Goal: Contribute content: Contribute content

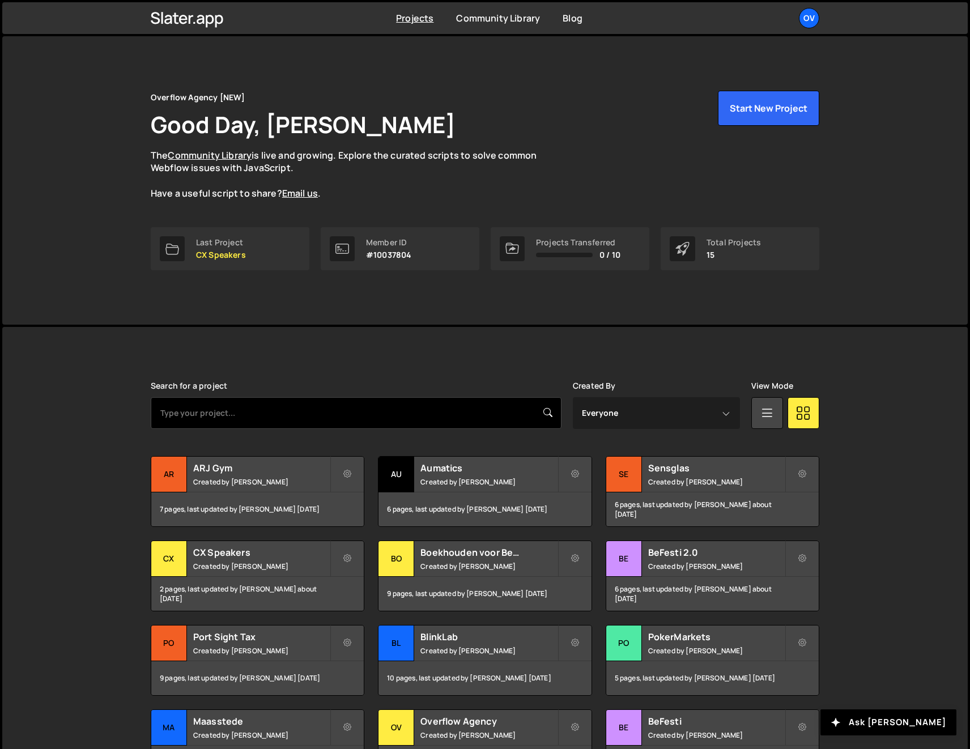
scroll to position [82, 0]
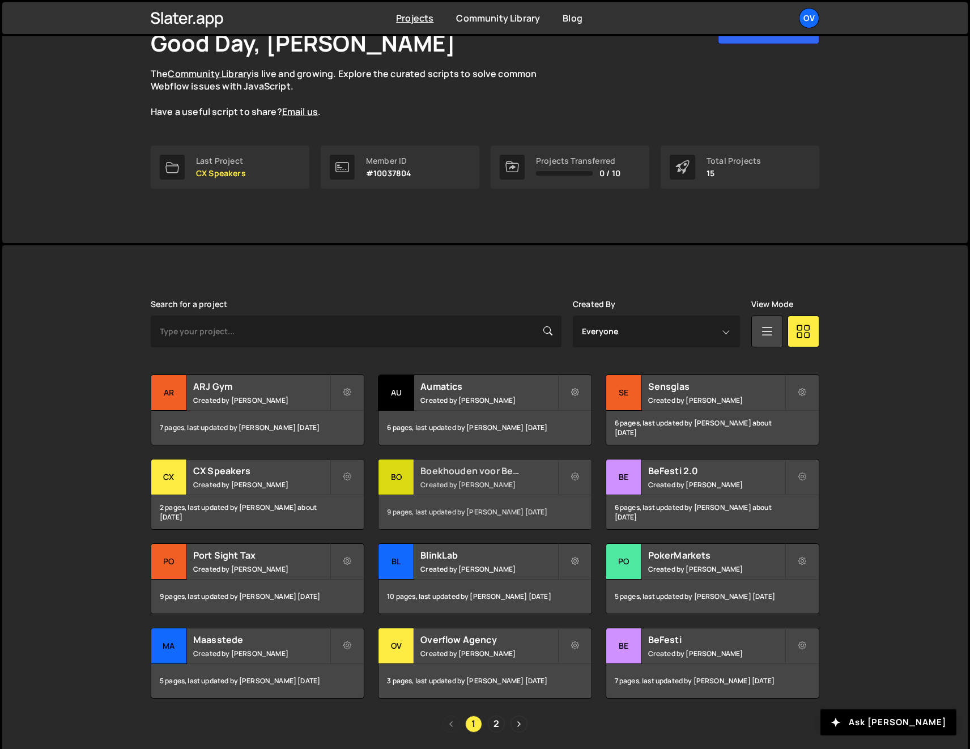
click at [436, 466] on h2 "Boekhouden voor Beginners" at bounding box center [488, 471] width 137 height 12
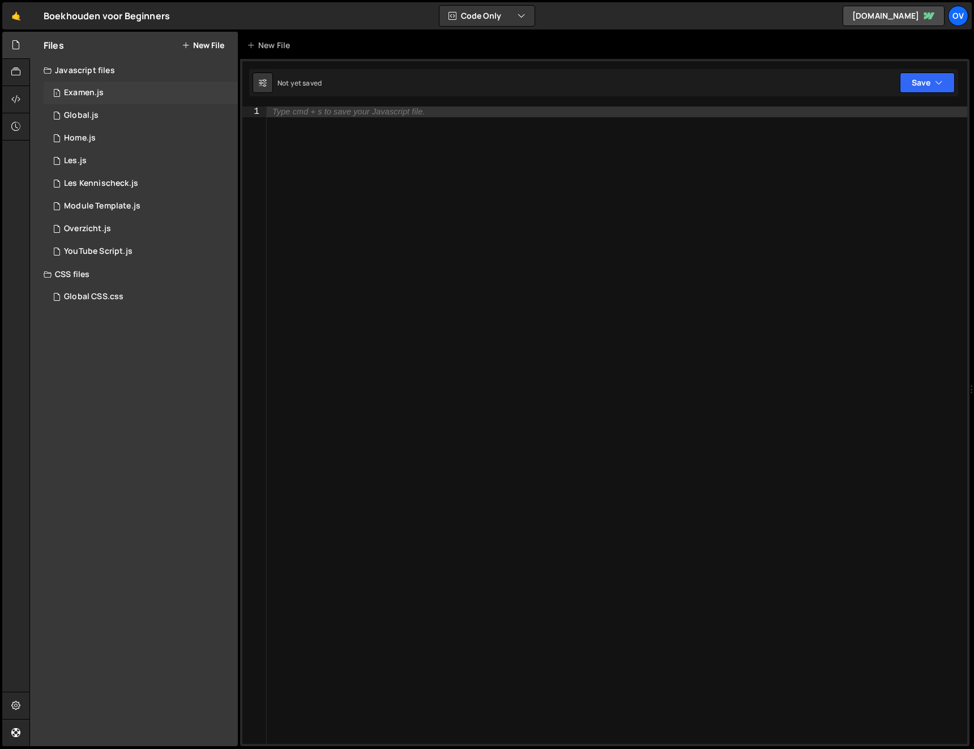
click at [120, 93] on div "1 Examen.js 0" at bounding box center [141, 93] width 194 height 23
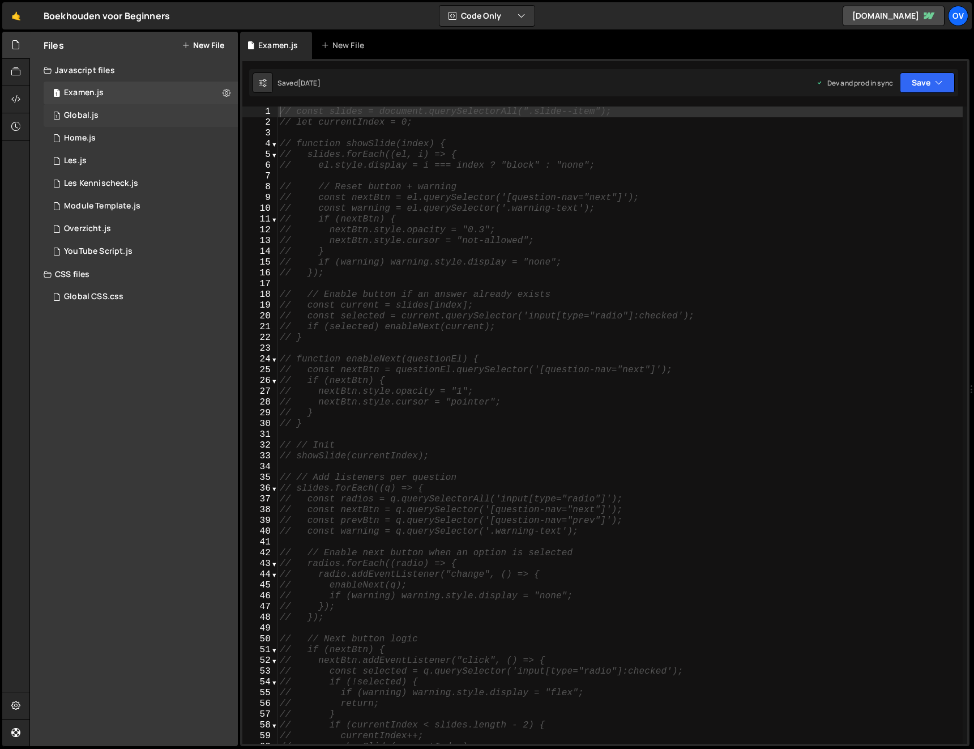
click at [122, 116] on div "1 Global.js 0" at bounding box center [141, 115] width 194 height 23
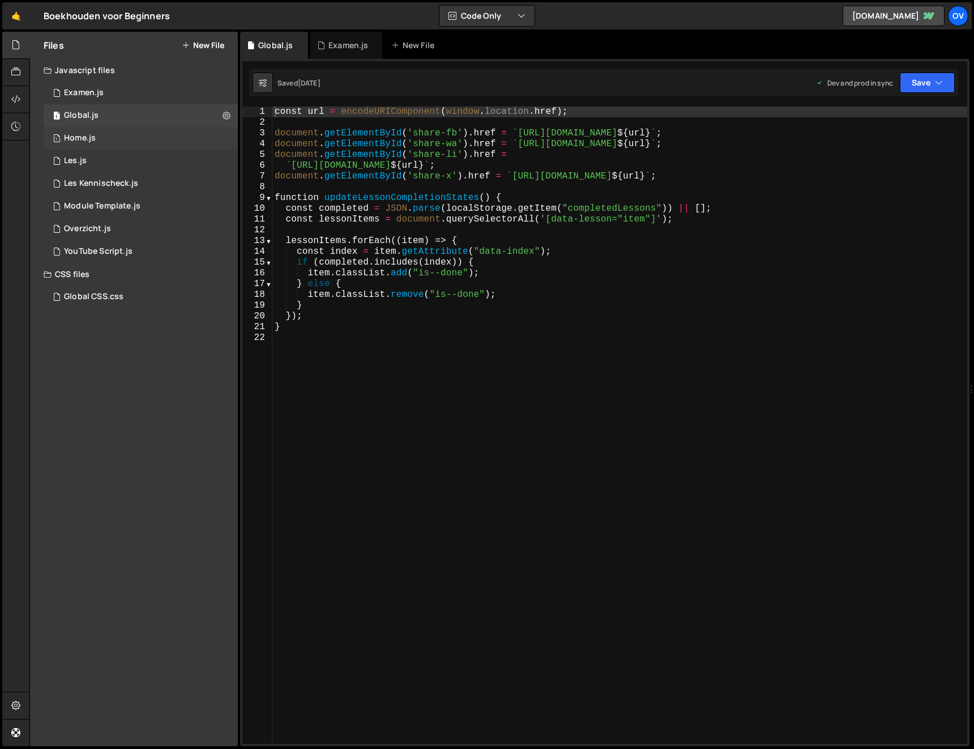
click at [129, 134] on div "1 Home.js 0" at bounding box center [141, 138] width 194 height 23
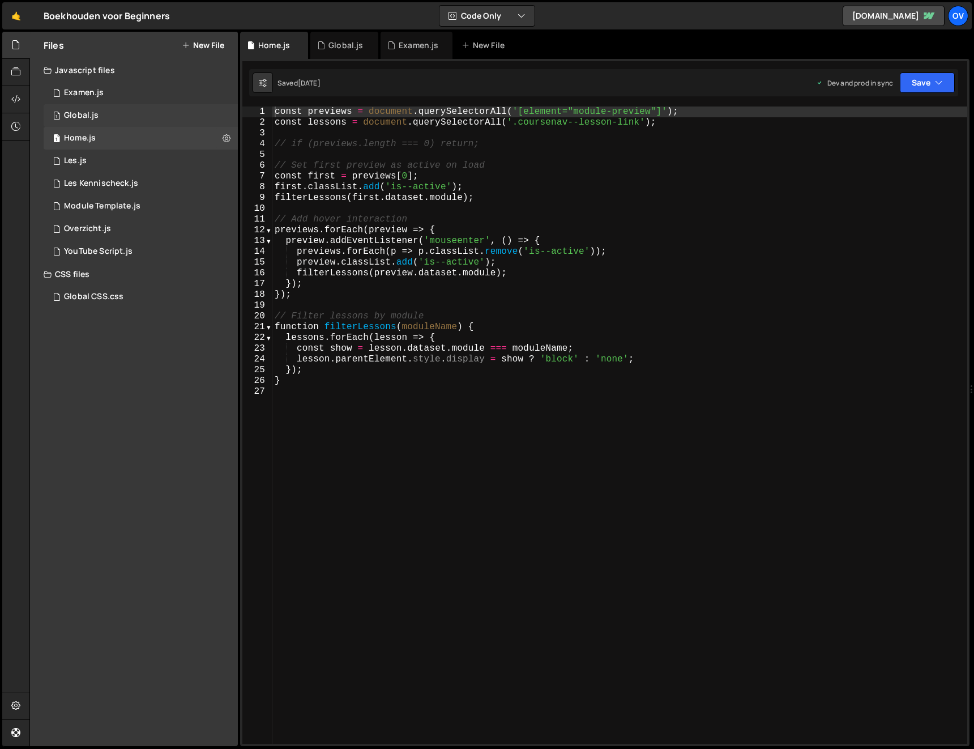
click at [126, 117] on div "1 Global.js 0" at bounding box center [141, 115] width 194 height 23
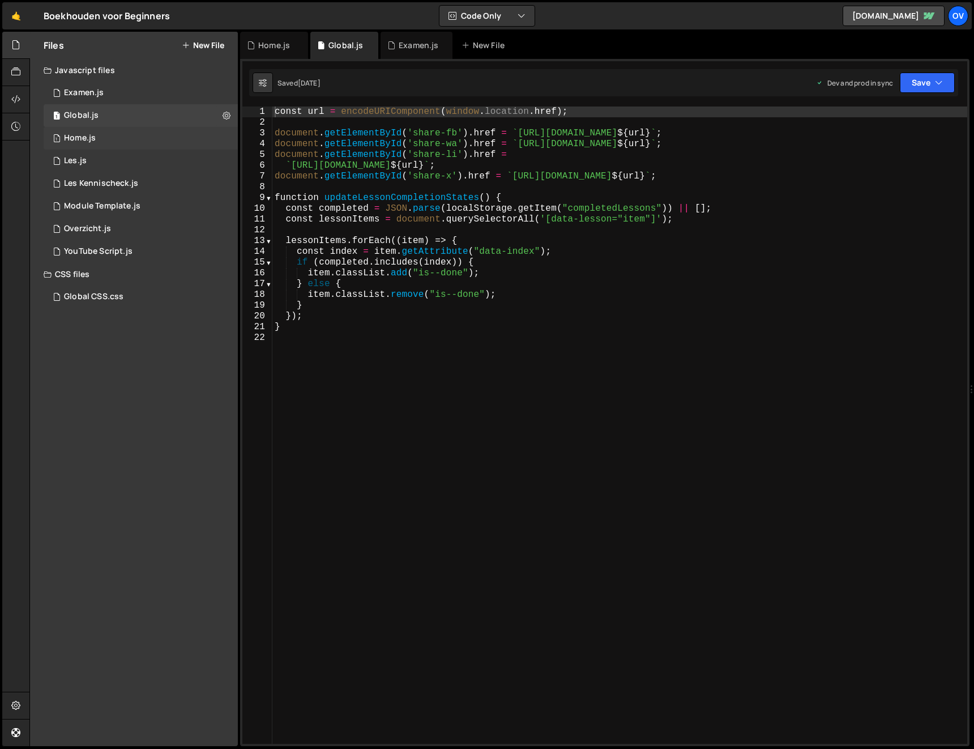
click at [84, 133] on div "Home.js" at bounding box center [80, 138] width 32 height 10
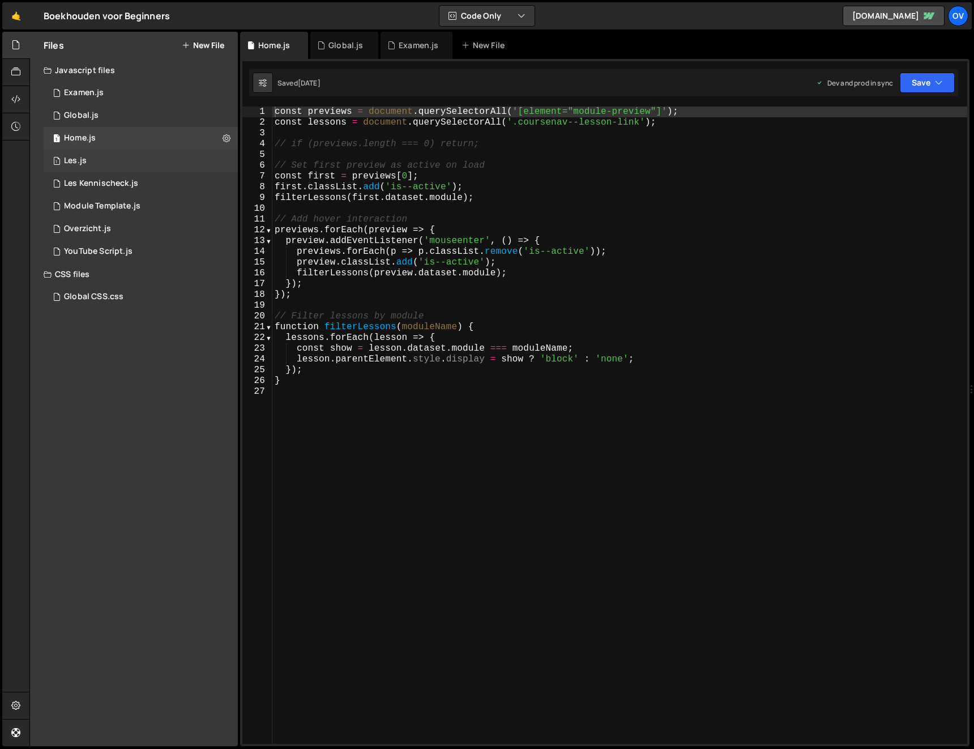
click at [182, 163] on div "1 Les.js 0" at bounding box center [141, 161] width 194 height 23
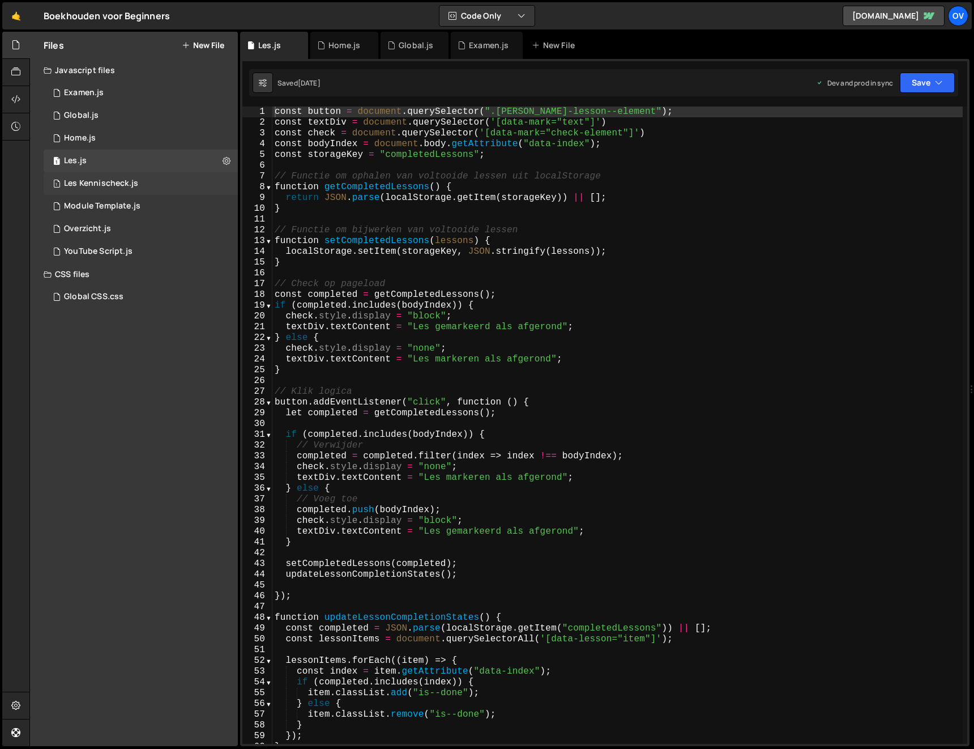
click at [136, 190] on div "1 Les Kennischeck.js 0" at bounding box center [141, 183] width 194 height 23
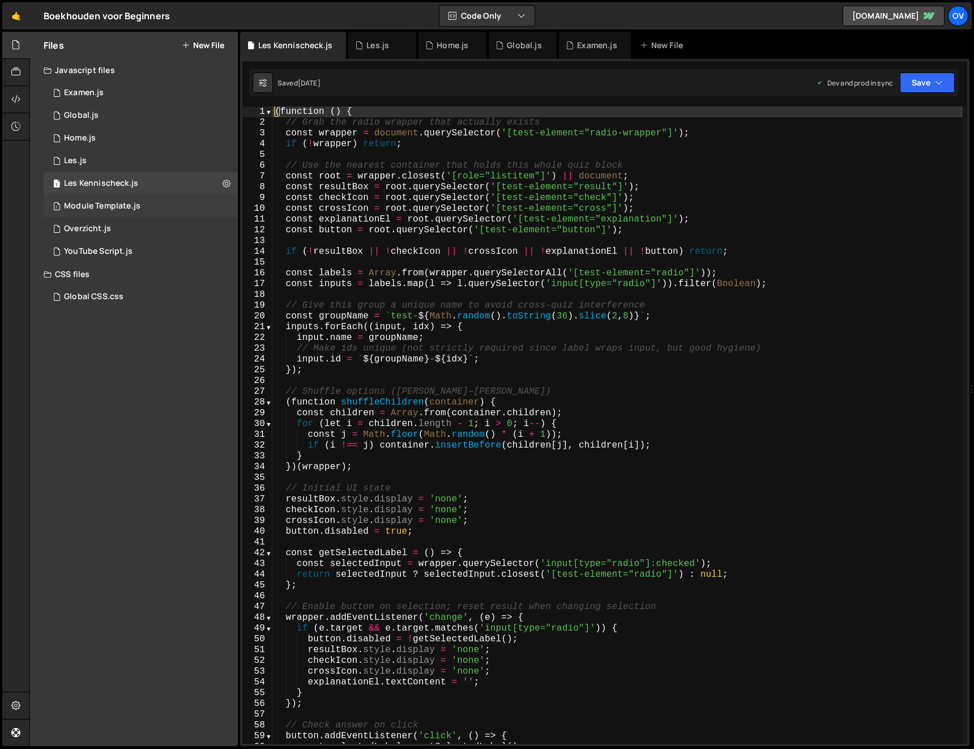
click at [164, 205] on div "1 Module Template.js 0" at bounding box center [141, 206] width 194 height 23
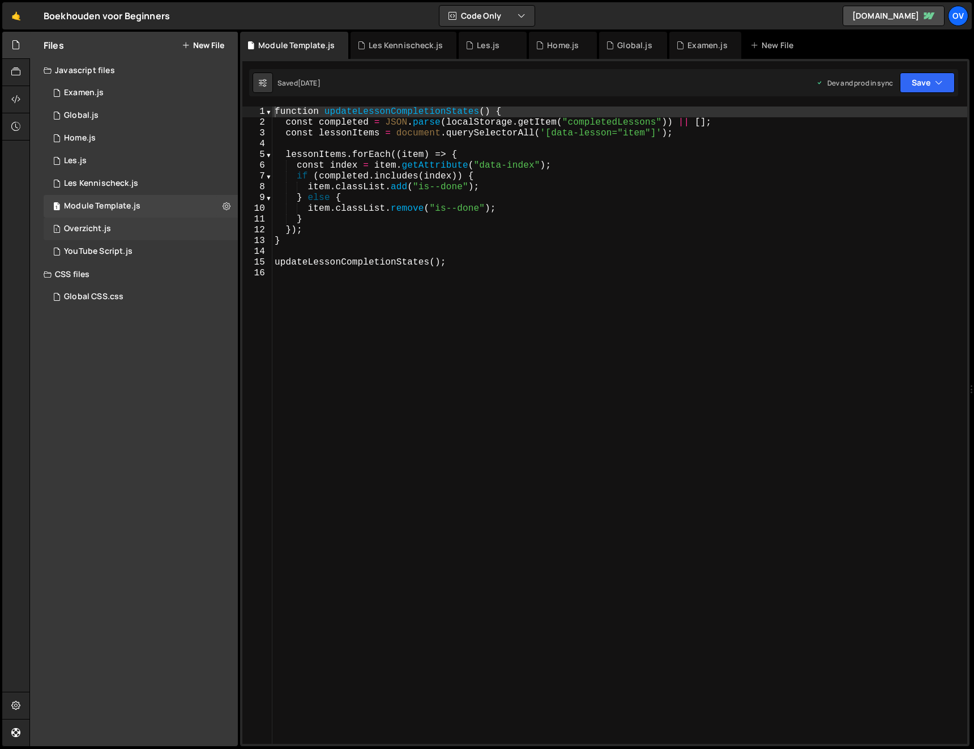
click at [152, 227] on div "1 Overzicht.js 0" at bounding box center [141, 229] width 194 height 23
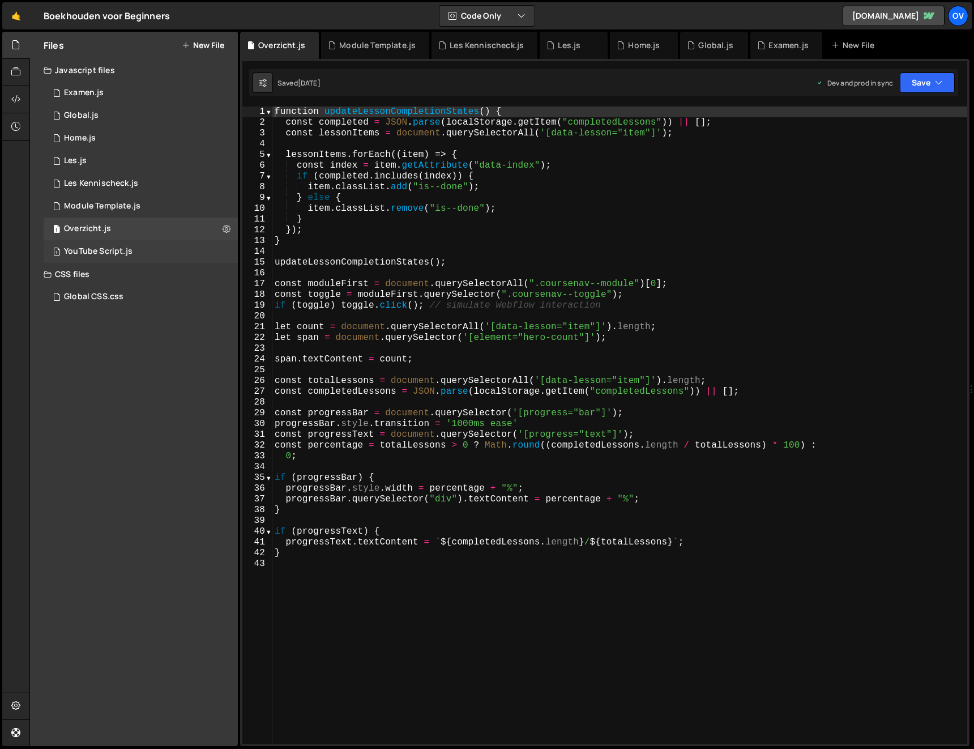
click at [191, 256] on div "1 YouTube Script.js 0" at bounding box center [141, 251] width 194 height 23
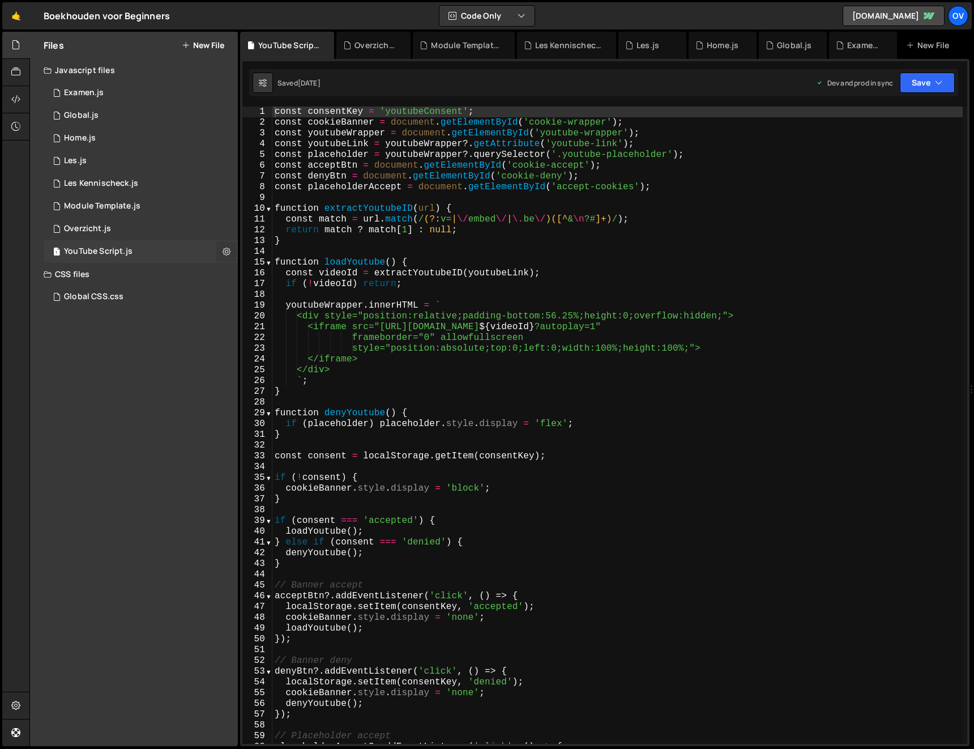
click at [225, 252] on icon at bounding box center [227, 251] width 8 height 11
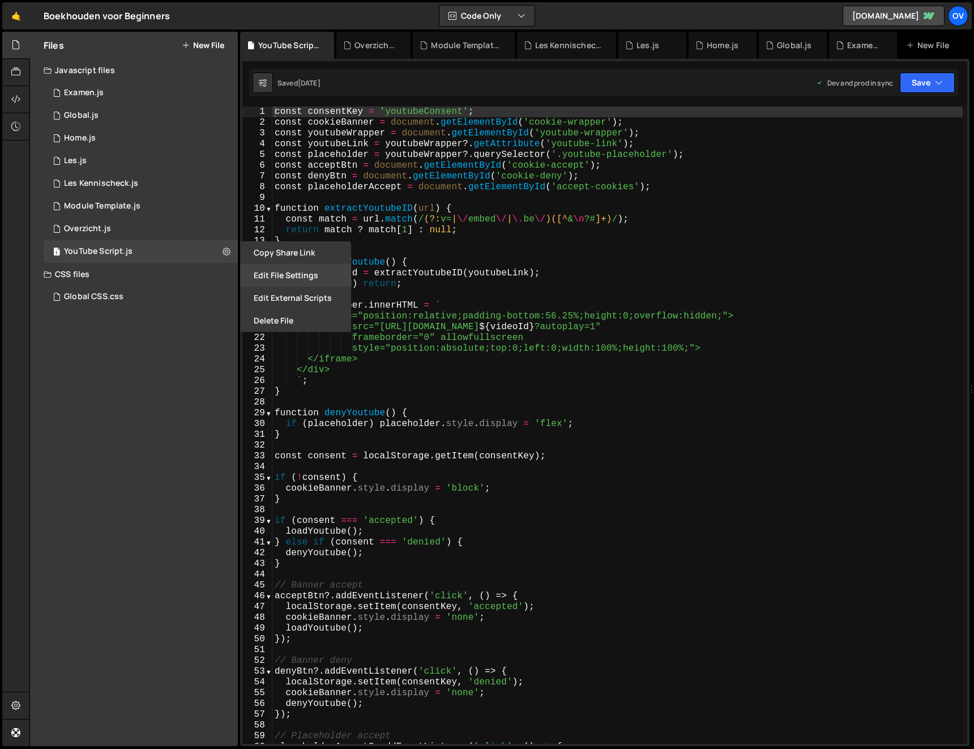
click at [283, 274] on button "Edit File Settings" at bounding box center [295, 275] width 111 height 23
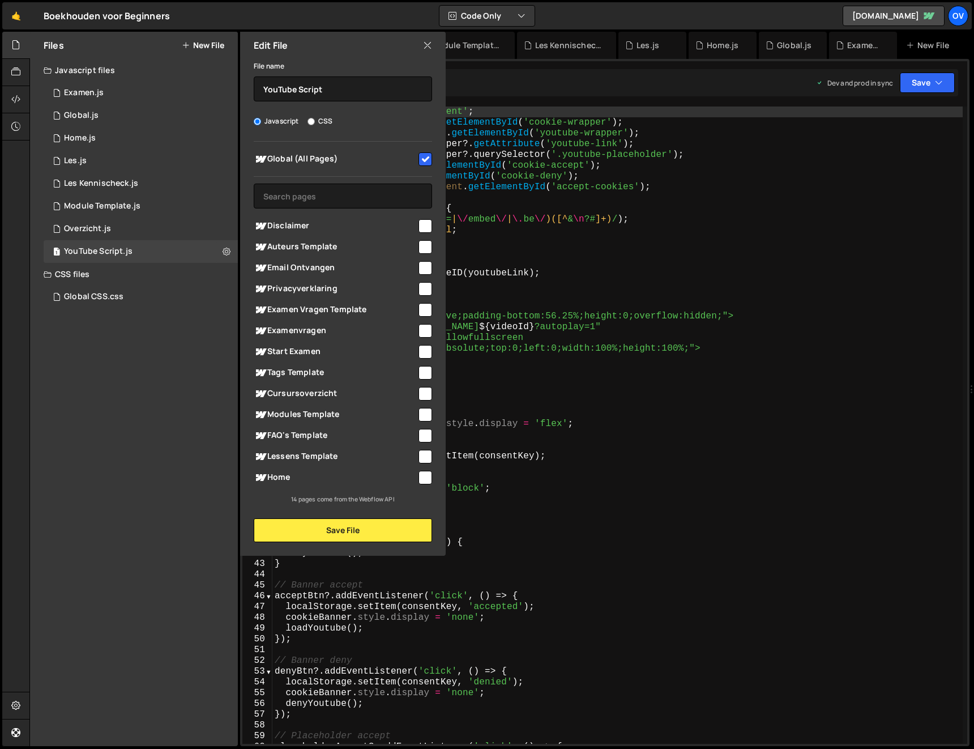
click at [434, 44] on div "Edit File" at bounding box center [343, 45] width 206 height 27
click at [429, 43] on icon at bounding box center [427, 45] width 9 height 12
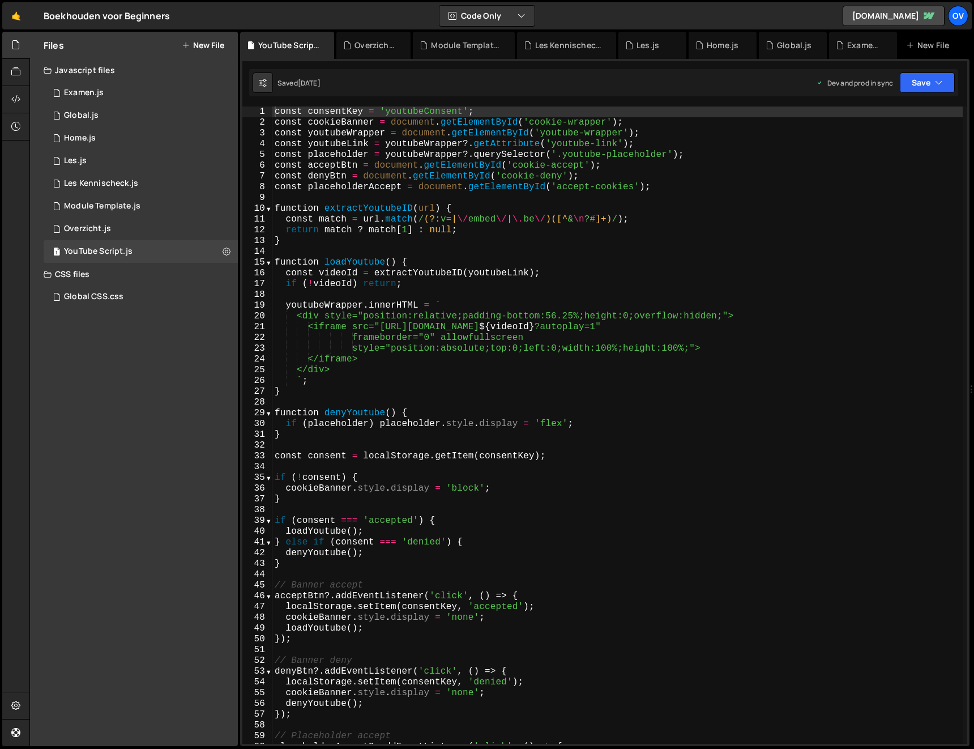
click at [636, 461] on div "const consentKey = 'youtubeConsent' ; const cookieBanner = document . getElemen…" at bounding box center [617, 435] width 691 height 659
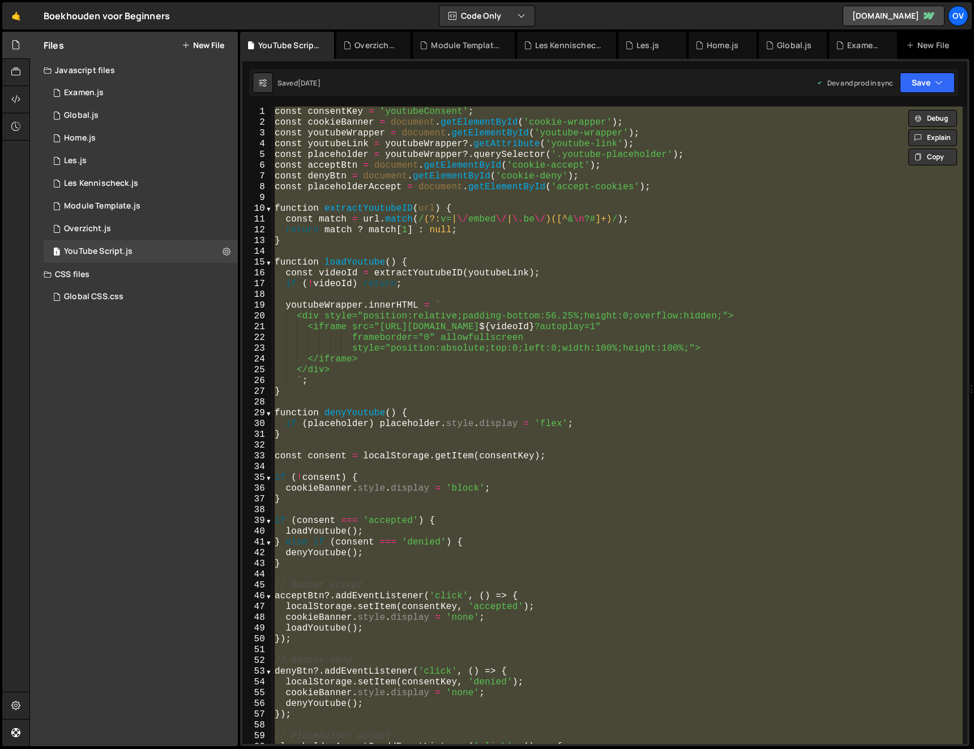
type textarea "// });"
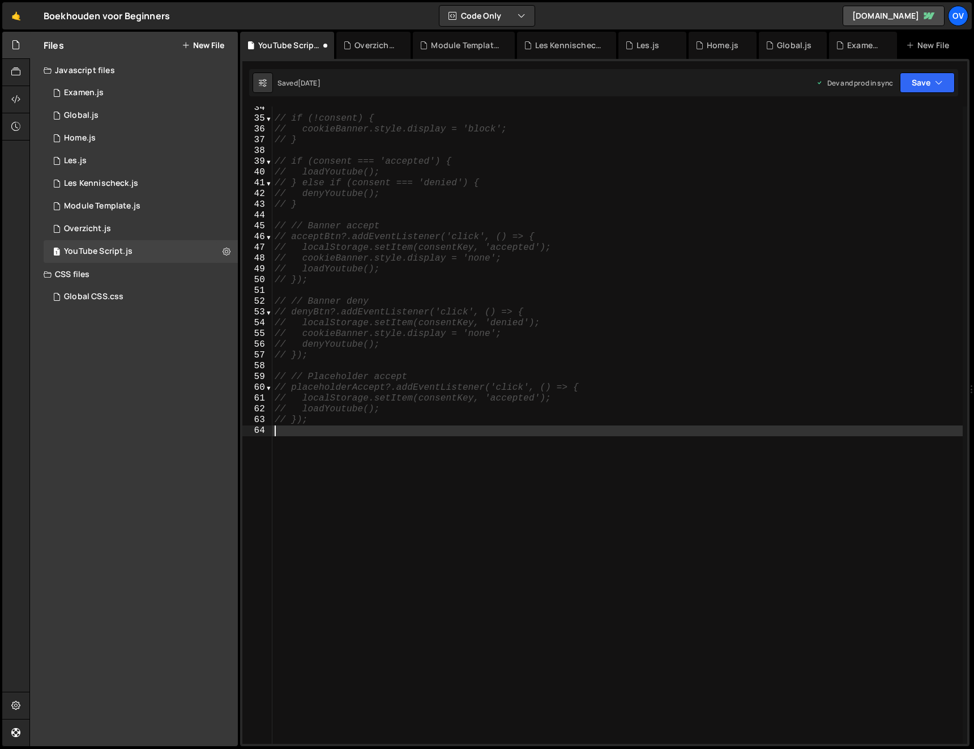
scroll to position [360, 0]
click at [232, 246] on button at bounding box center [226, 251] width 20 height 20
type input "YouTube Script"
radio input "true"
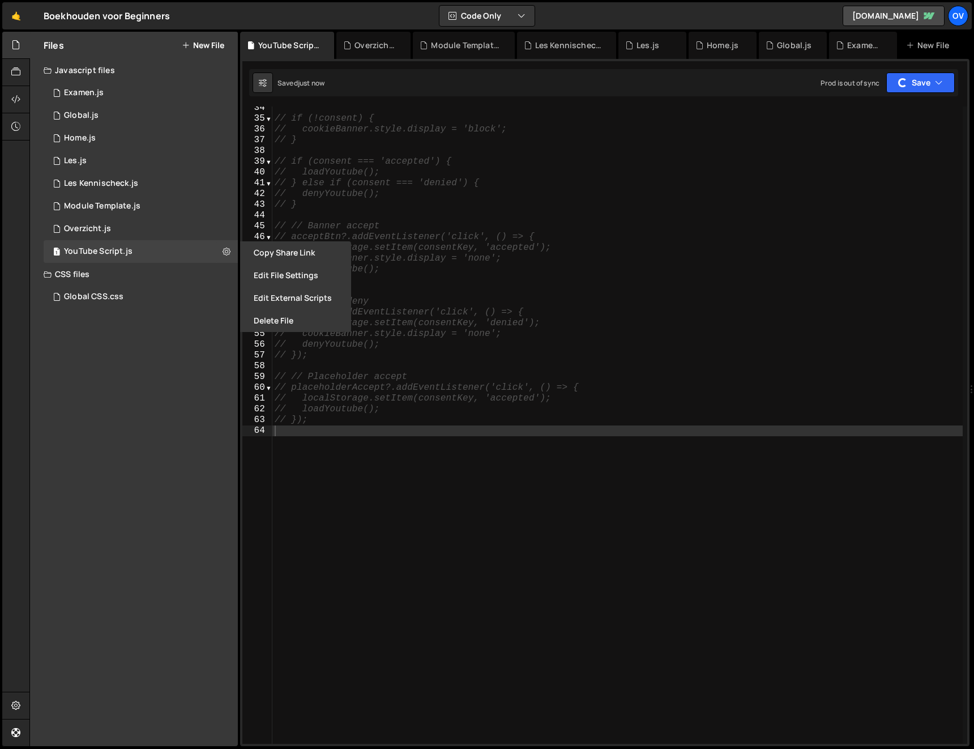
click at [272, 270] on button "Edit File Settings" at bounding box center [295, 275] width 111 height 23
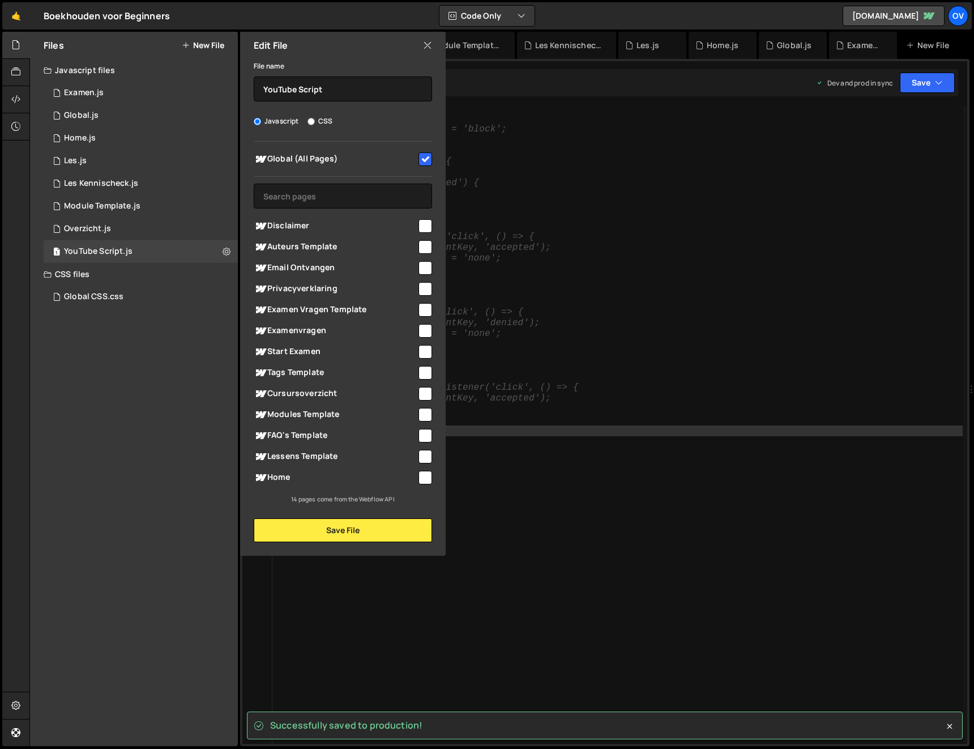
click at [372, 160] on span "Global (All Pages)" at bounding box center [335, 159] width 163 height 14
checkbox input "false"
click at [377, 530] on button "Save File" at bounding box center [343, 530] width 178 height 24
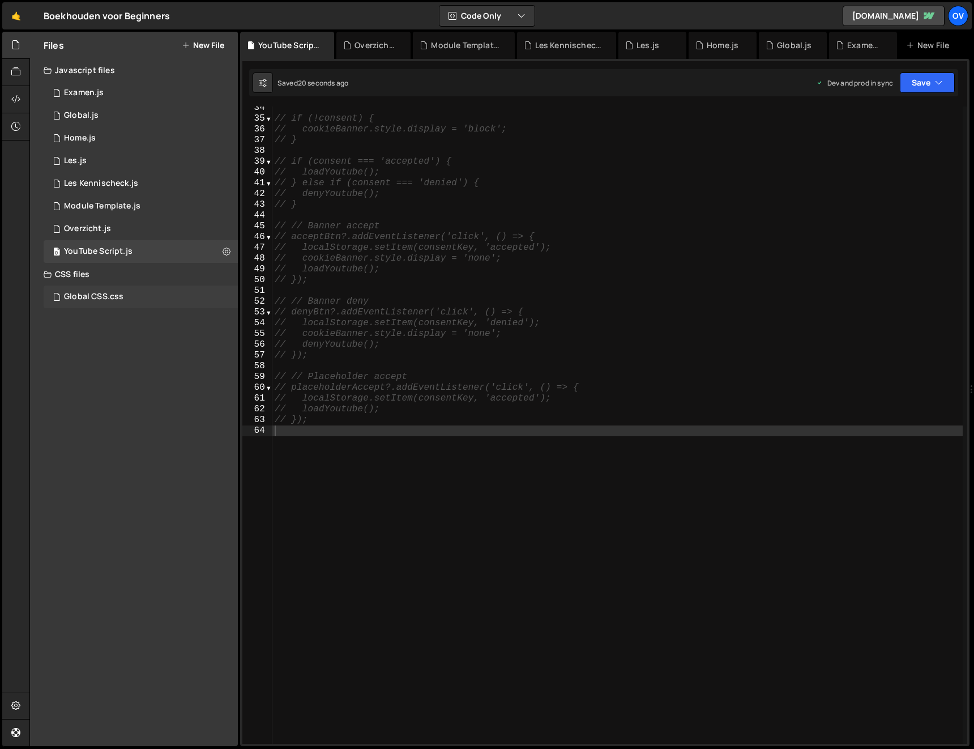
click at [95, 301] on div "Global CSS.css" at bounding box center [93, 297] width 59 height 10
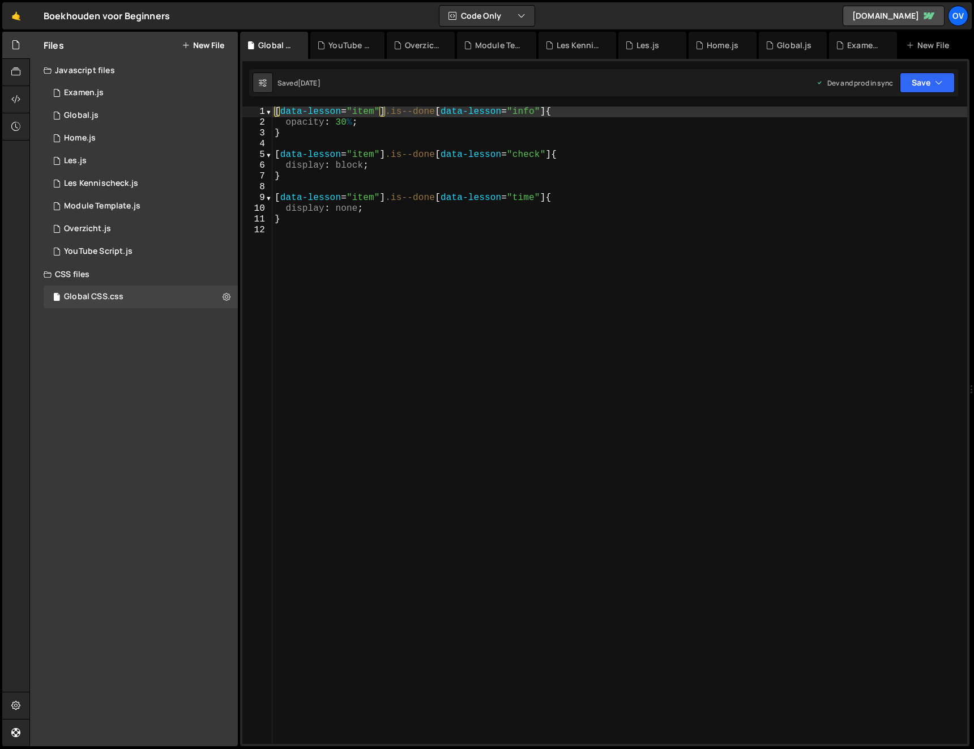
click at [389, 248] on div "[ data-lesson = " item " ] .is--done [ data-lesson = " info " ] { opacity : 30 …" at bounding box center [619, 435] width 695 height 659
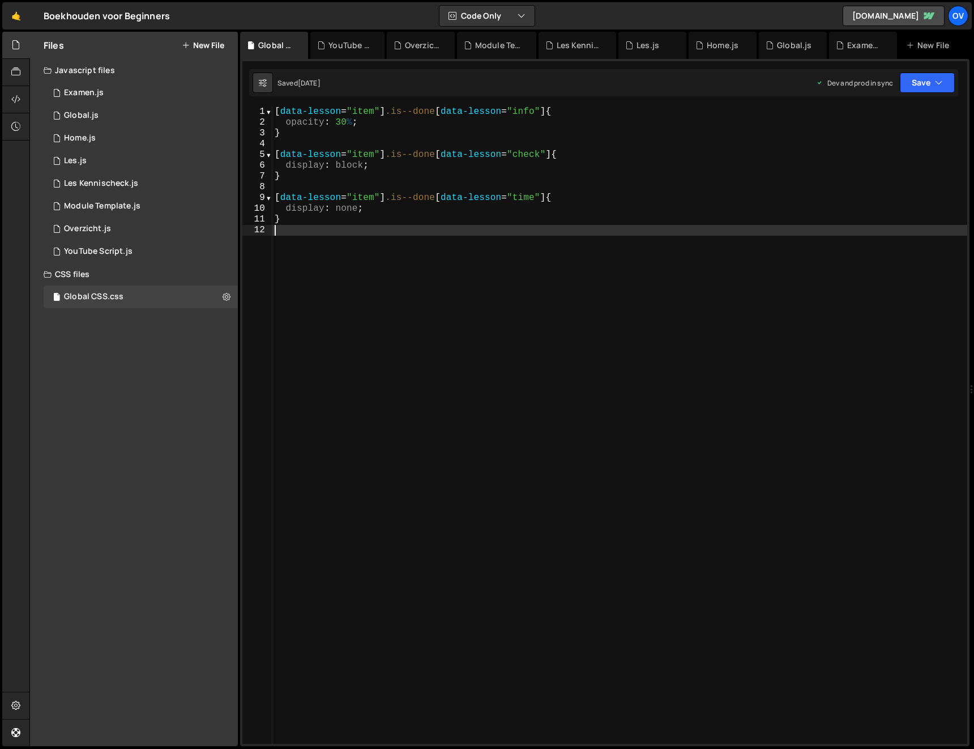
type textarea "}"
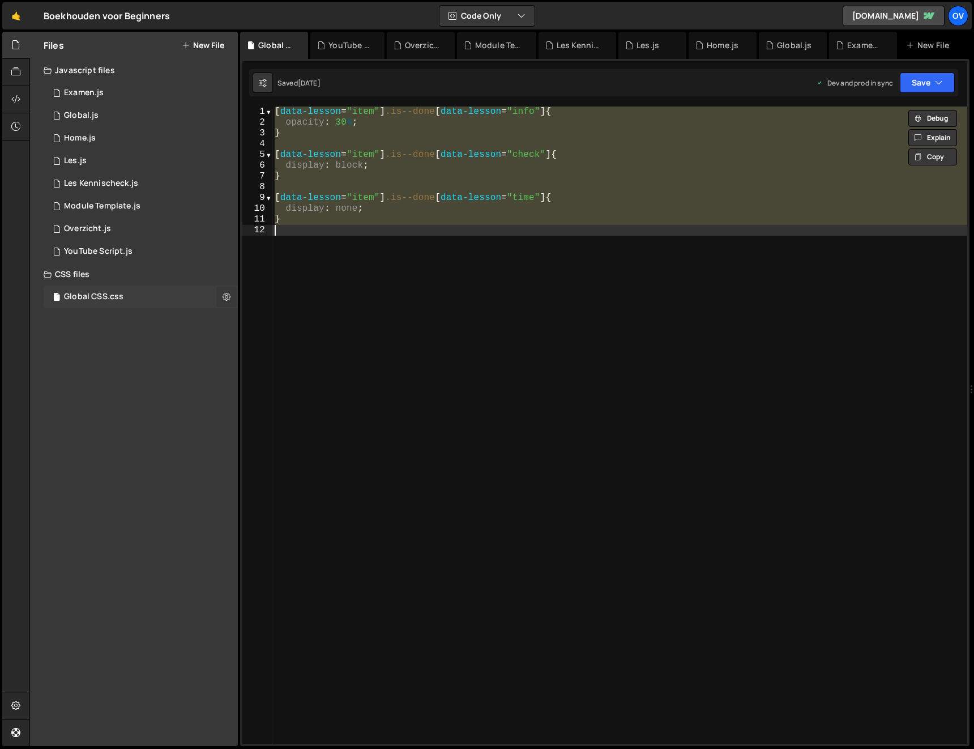
click at [223, 297] on icon at bounding box center [227, 296] width 8 height 11
type input "Global CSS"
radio input "false"
radio input "true"
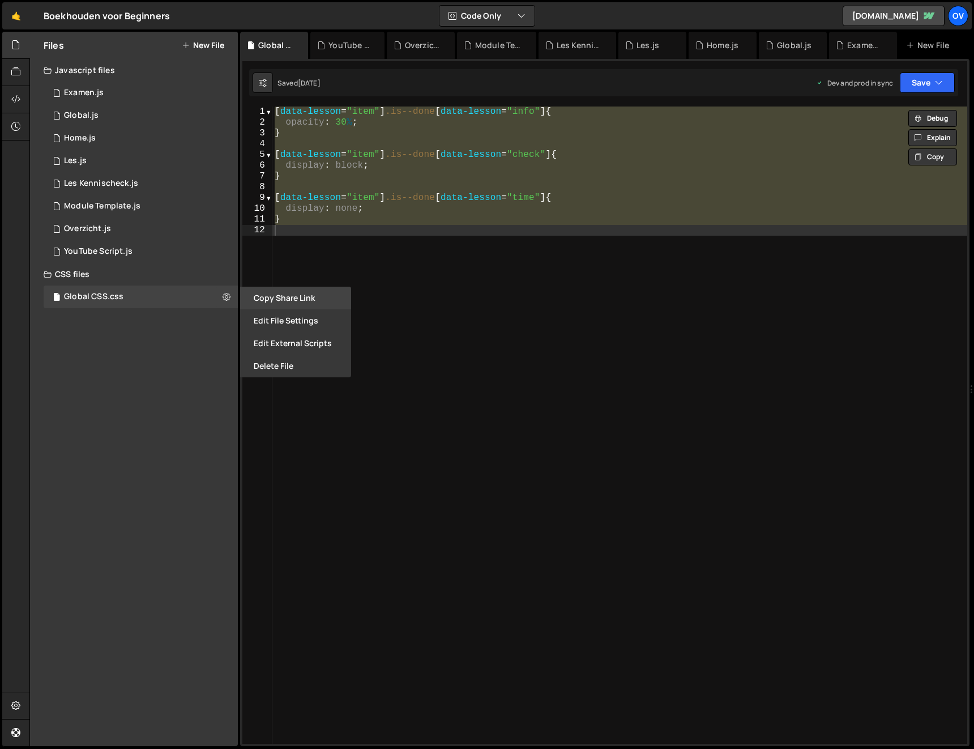
click at [252, 294] on button "Copy share link" at bounding box center [295, 298] width 111 height 23
click at [284, 317] on button "Edit File Settings" at bounding box center [295, 320] width 111 height 23
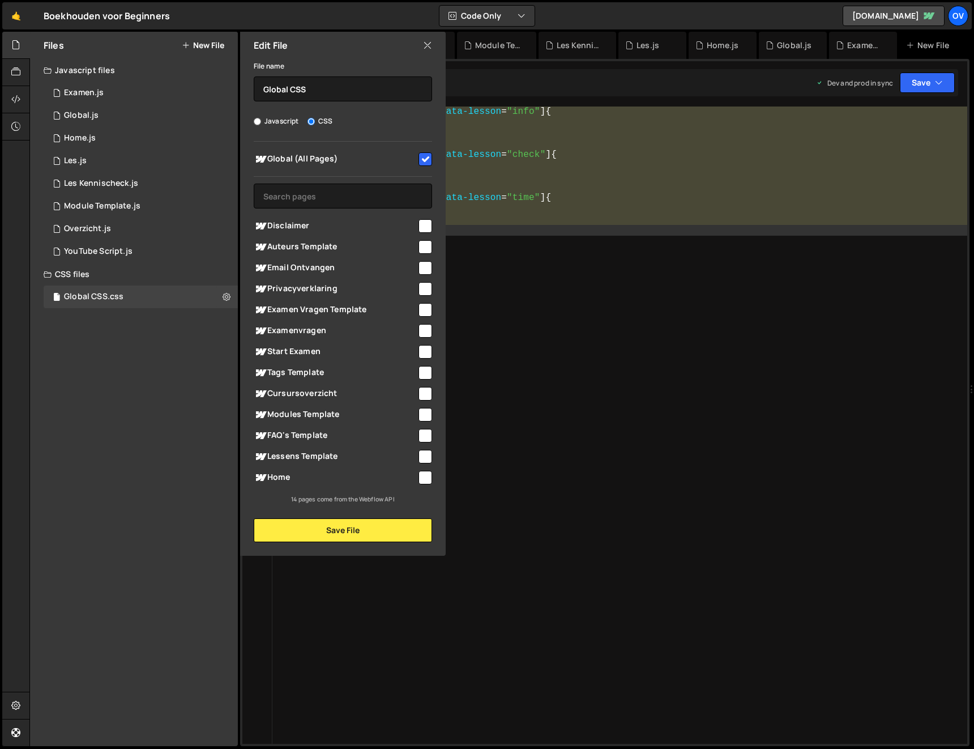
click at [305, 165] on span "Global (All Pages)" at bounding box center [335, 159] width 163 height 14
checkbox input "false"
click at [342, 527] on button "Save File" at bounding box center [343, 530] width 178 height 24
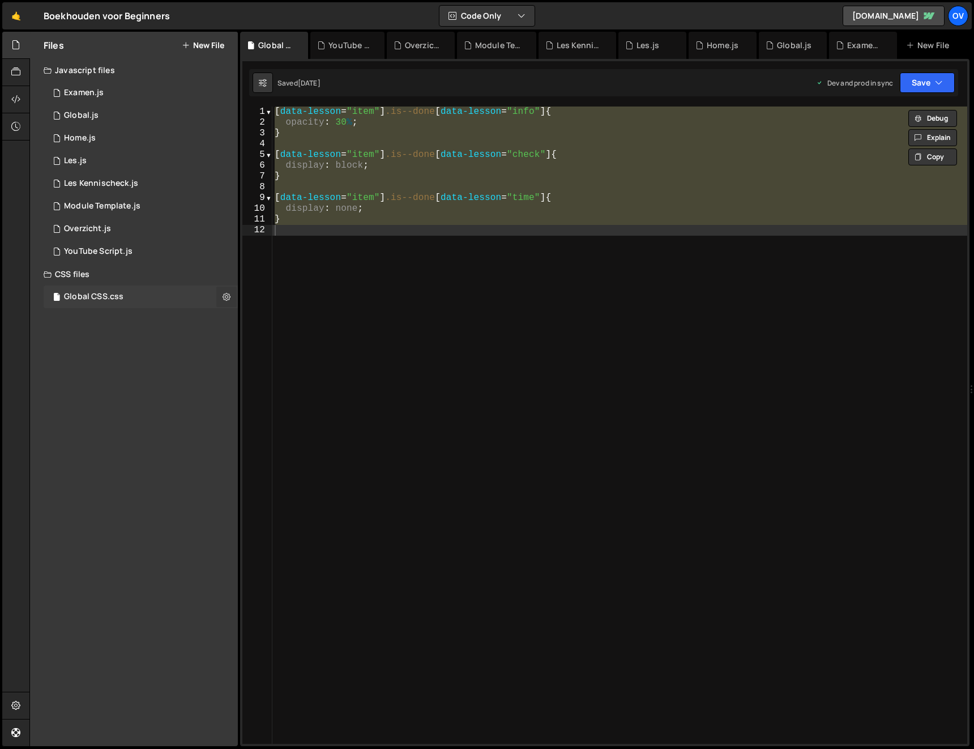
click at [229, 299] on icon at bounding box center [227, 296] width 8 height 11
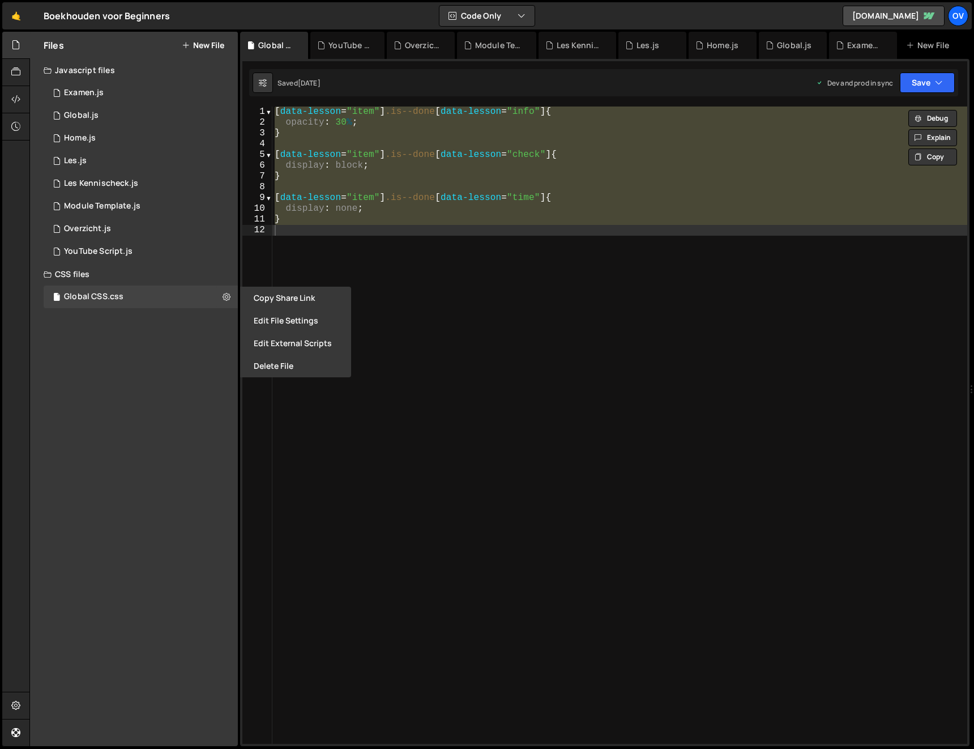
click at [594, 363] on div "[ data-lesson = " item " ] .is--done [ data-lesson = " info " ] { opacity : 30 …" at bounding box center [619, 424] width 695 height 637
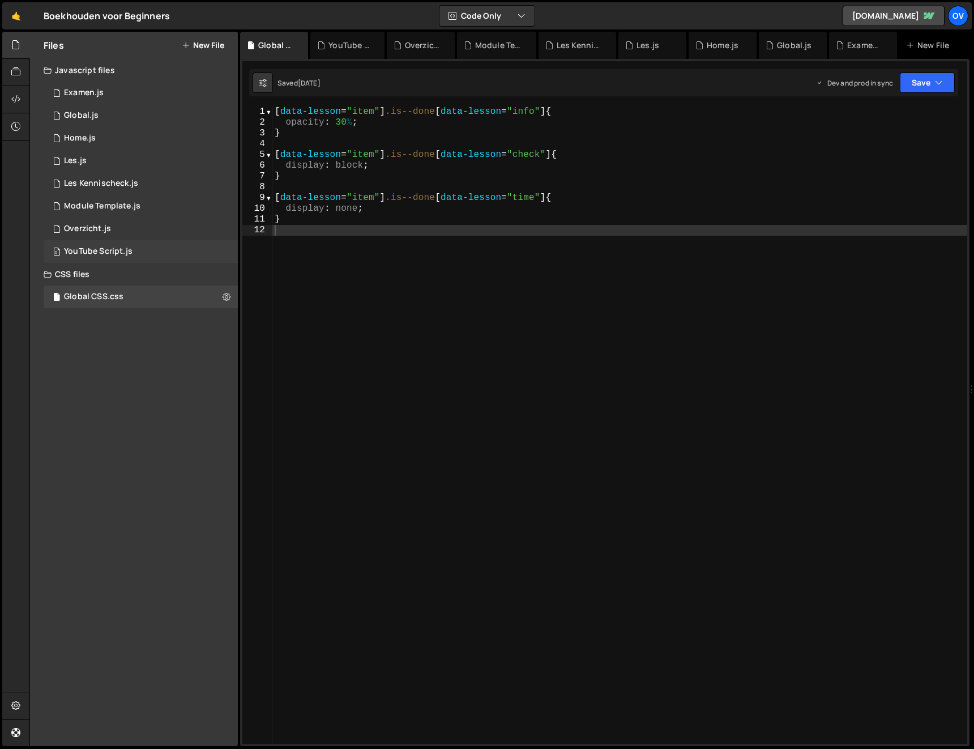
click at [163, 250] on div "0 YouTube Script.js 0" at bounding box center [141, 251] width 194 height 23
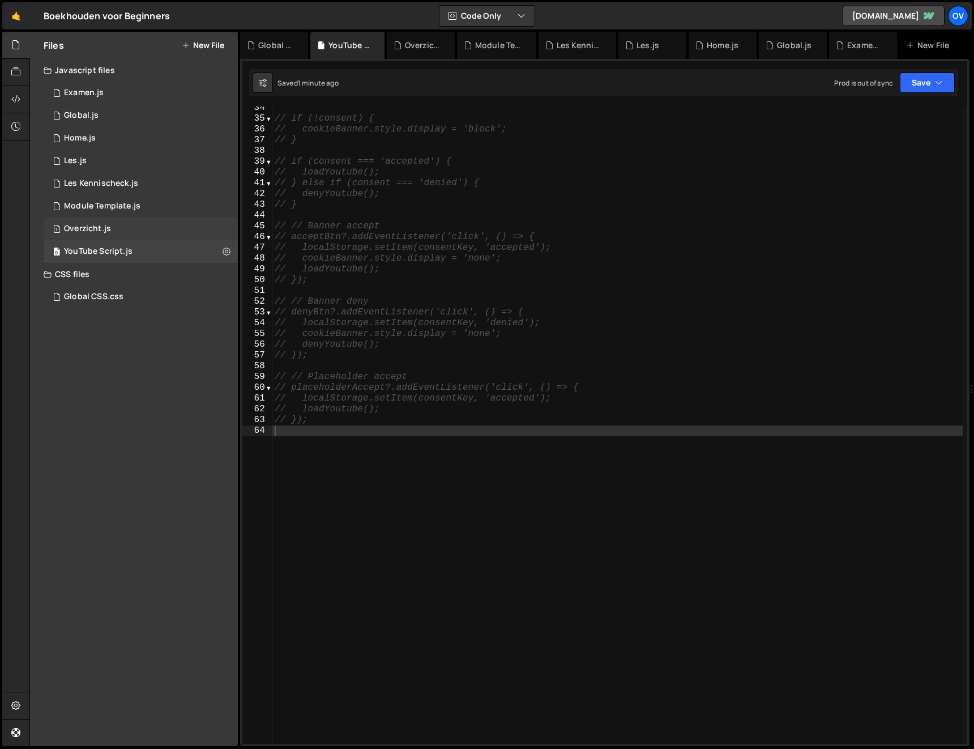
click at [144, 231] on div "1 Overzicht.js 0" at bounding box center [141, 229] width 194 height 23
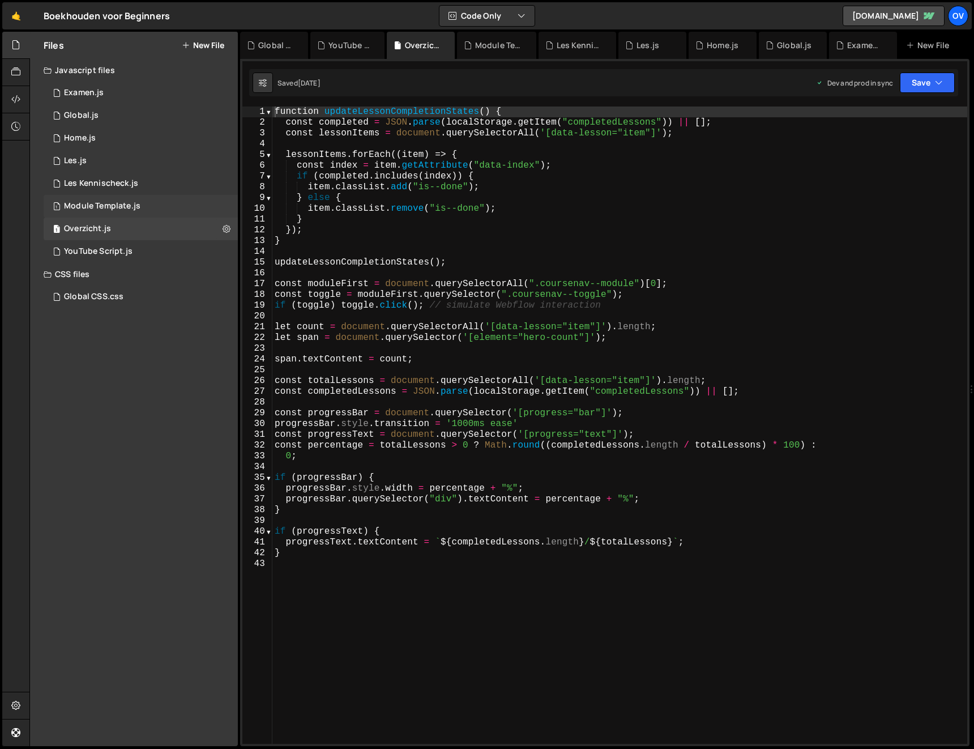
click at [147, 206] on div "1 Module Template.js 0" at bounding box center [141, 206] width 194 height 23
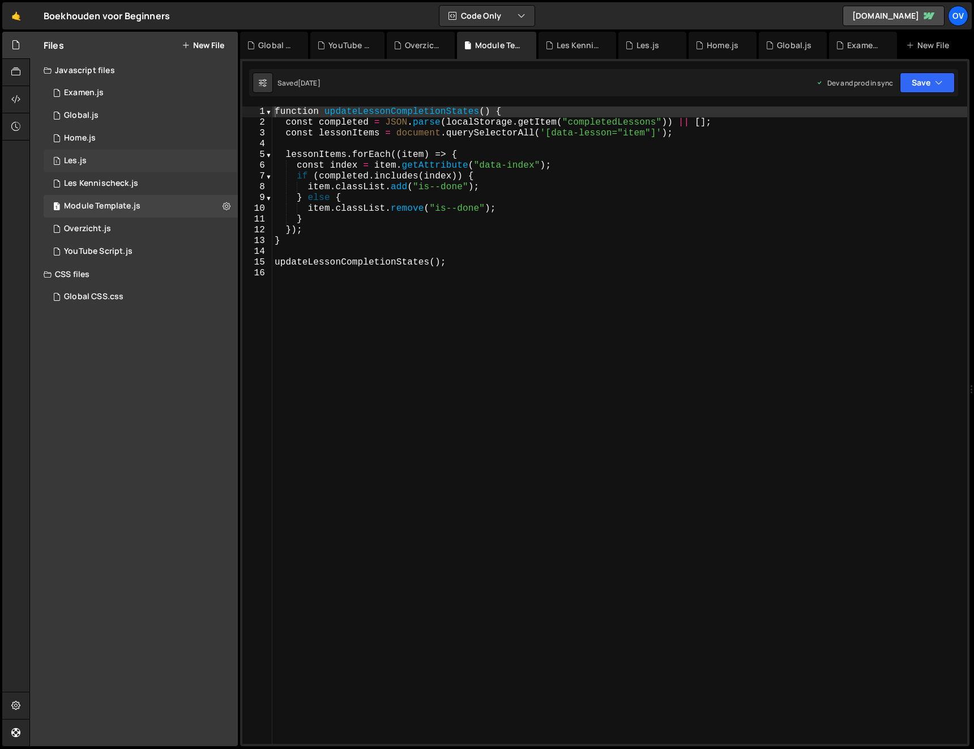
click at [110, 157] on div "1 Les.js 0" at bounding box center [141, 161] width 194 height 23
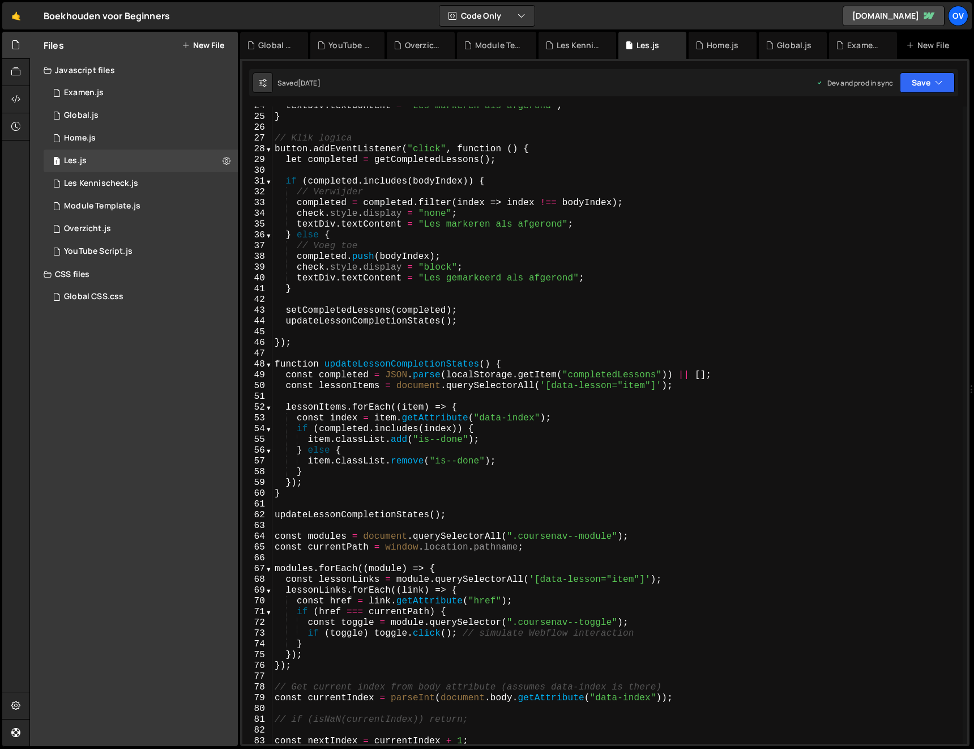
scroll to position [0, 0]
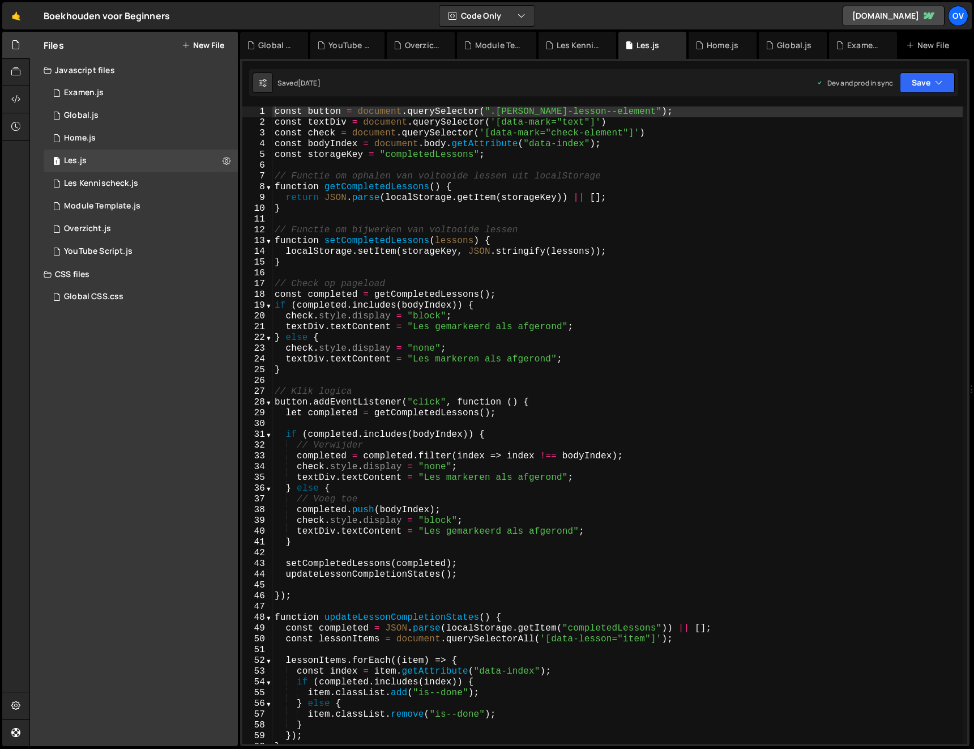
click at [636, 410] on div "const button = document . querySelector ( ".mark-lesson--element" ) ; const tex…" at bounding box center [617, 435] width 691 height 659
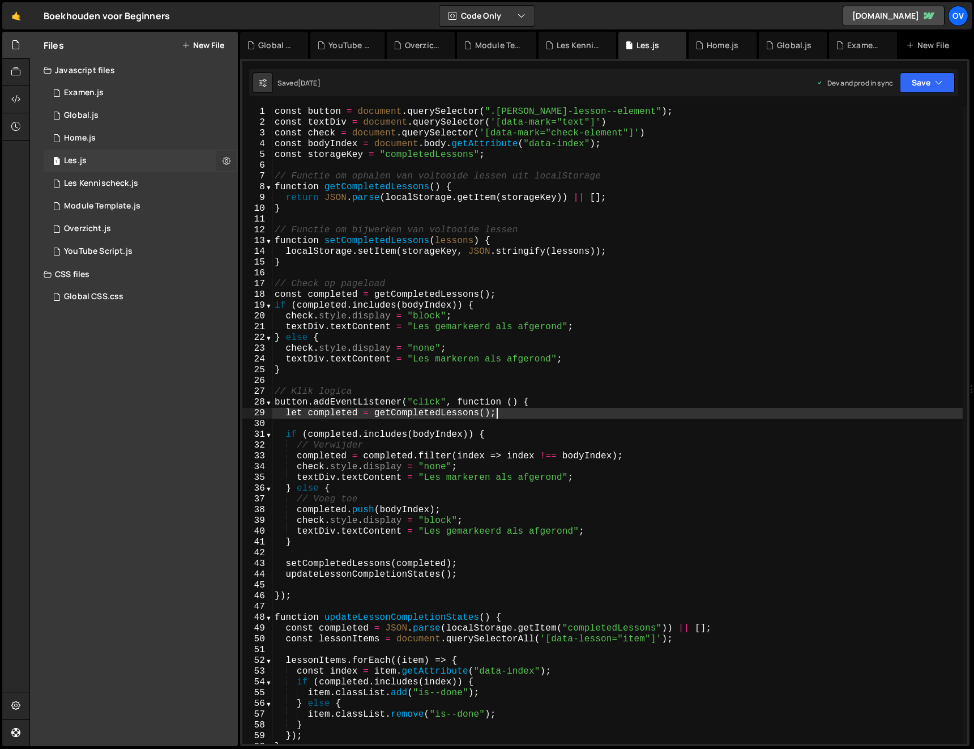
click at [224, 158] on icon at bounding box center [227, 160] width 8 height 11
click at [262, 185] on button "Edit File Settings" at bounding box center [295, 184] width 111 height 23
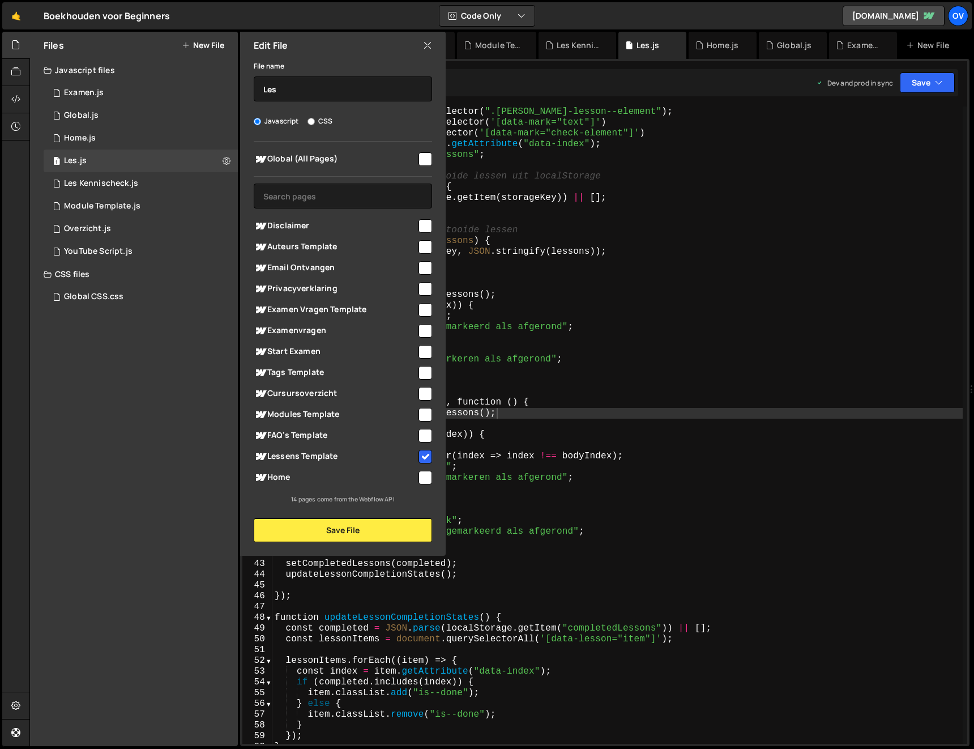
click at [427, 43] on icon at bounding box center [427, 45] width 9 height 12
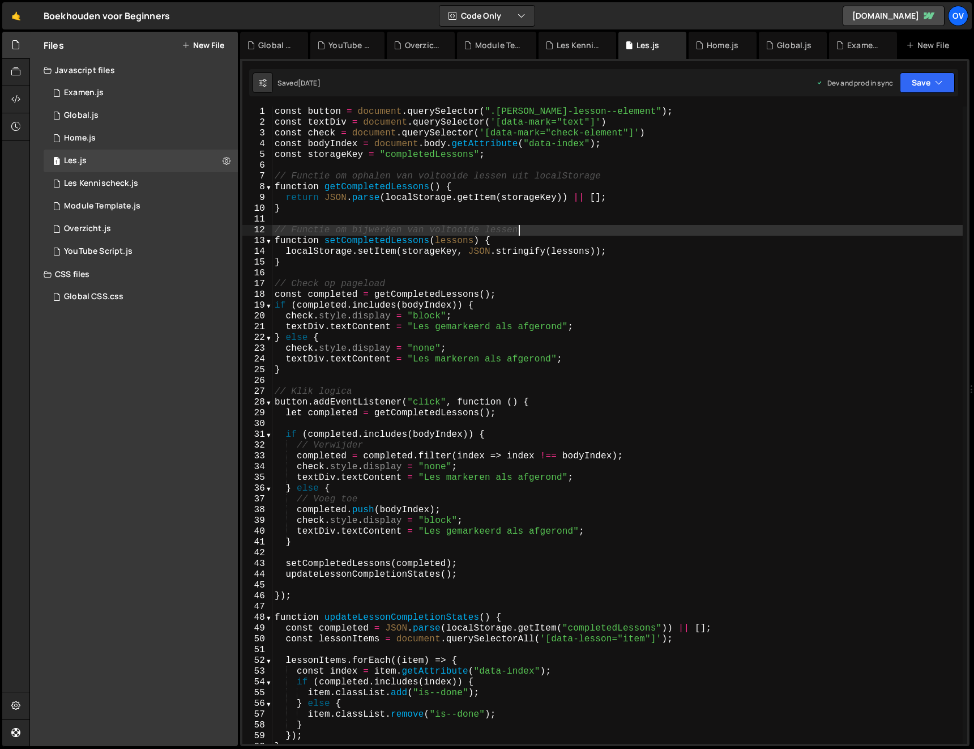
click at [526, 231] on div "const button = document . querySelector ( ".mark-lesson--element" ) ; const tex…" at bounding box center [617, 435] width 691 height 659
type textarea "}"
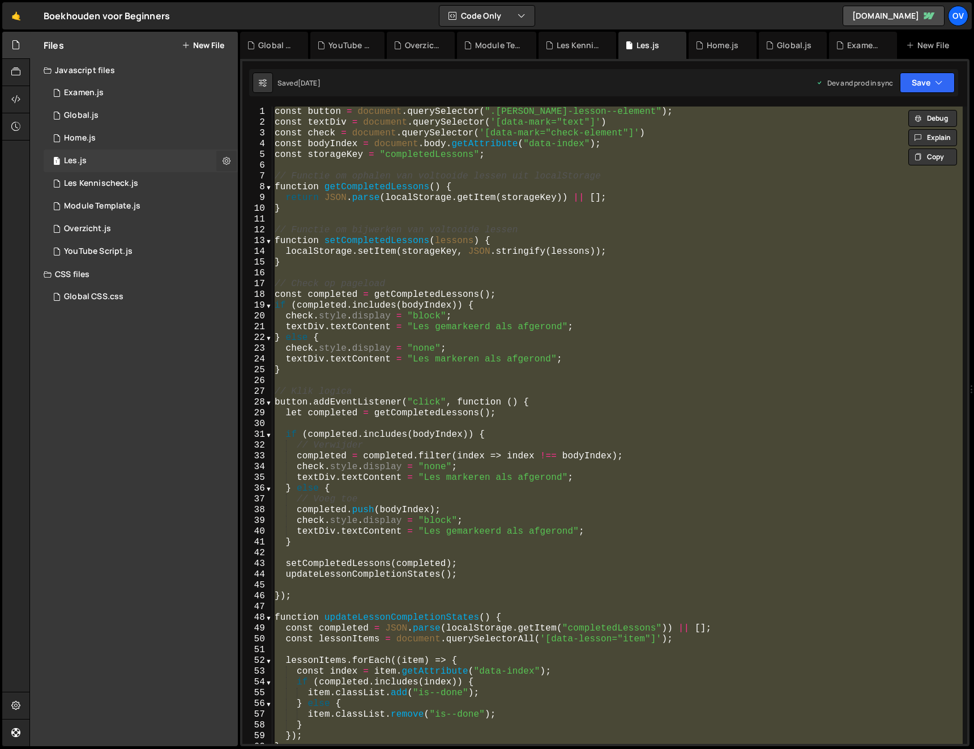
click at [223, 156] on icon at bounding box center [227, 160] width 8 height 11
type input "Les"
radio input "true"
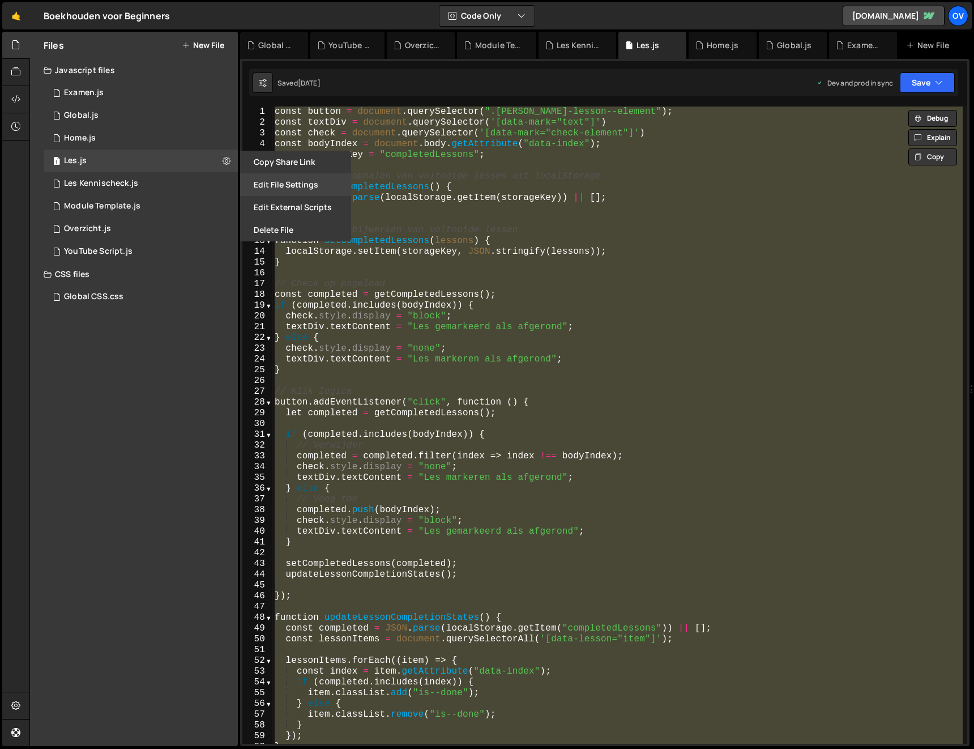
click at [271, 177] on button "Edit File Settings" at bounding box center [295, 184] width 111 height 23
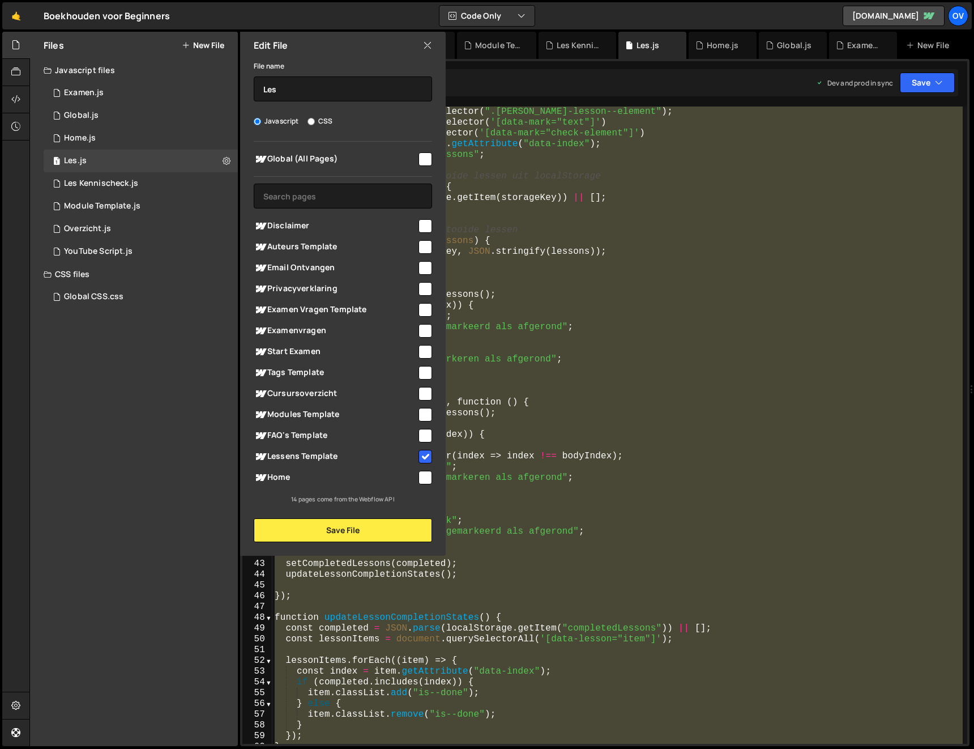
click at [421, 454] on input "checkbox" at bounding box center [426, 457] width 14 height 14
checkbox input "false"
click at [385, 527] on button "Save File" at bounding box center [343, 530] width 178 height 24
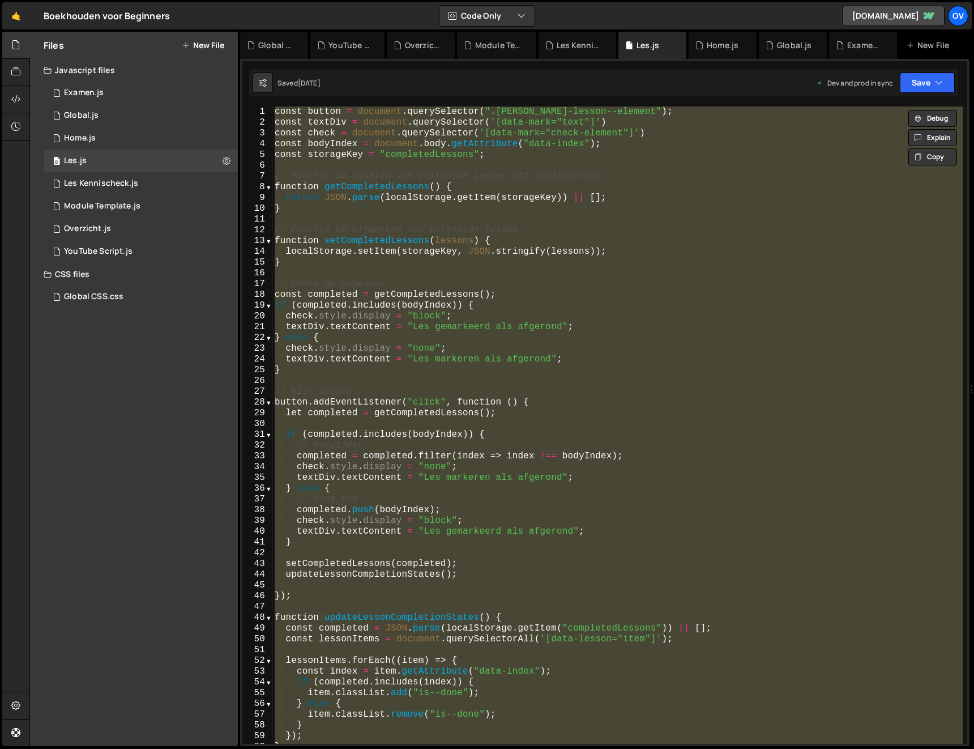
click at [587, 193] on div "const button = document . querySelector ( ".mark-lesson--element" ) ; const tex…" at bounding box center [617, 424] width 691 height 637
type textarea "return JSON.parse(localStorage.getItem(storageKey)) || [];"
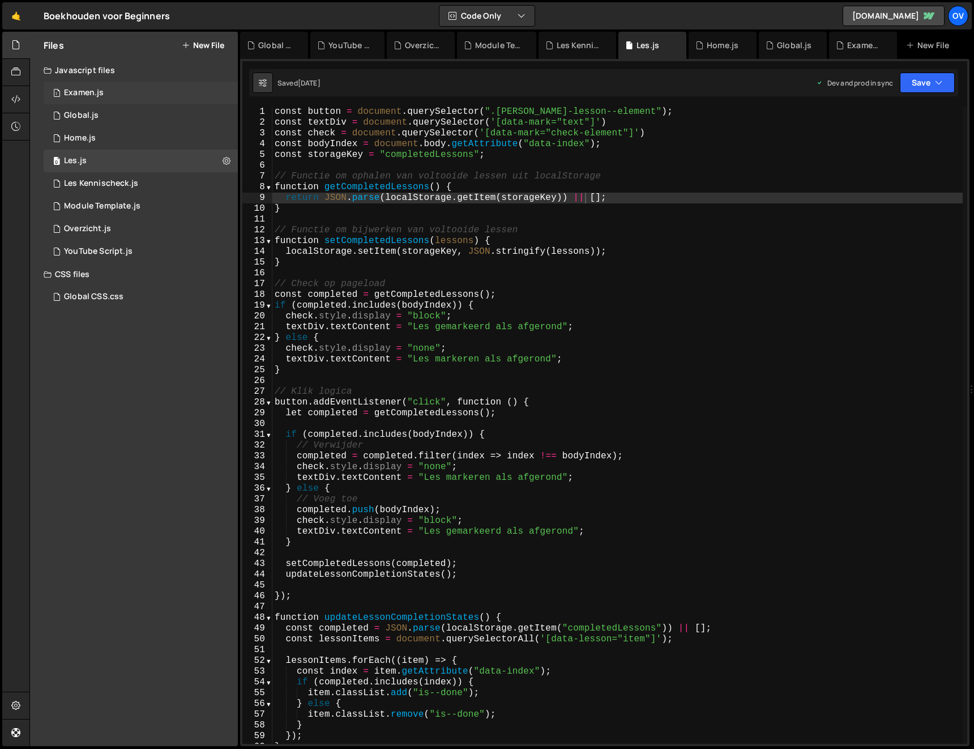
click at [90, 88] on div "Examen.js" at bounding box center [84, 93] width 40 height 10
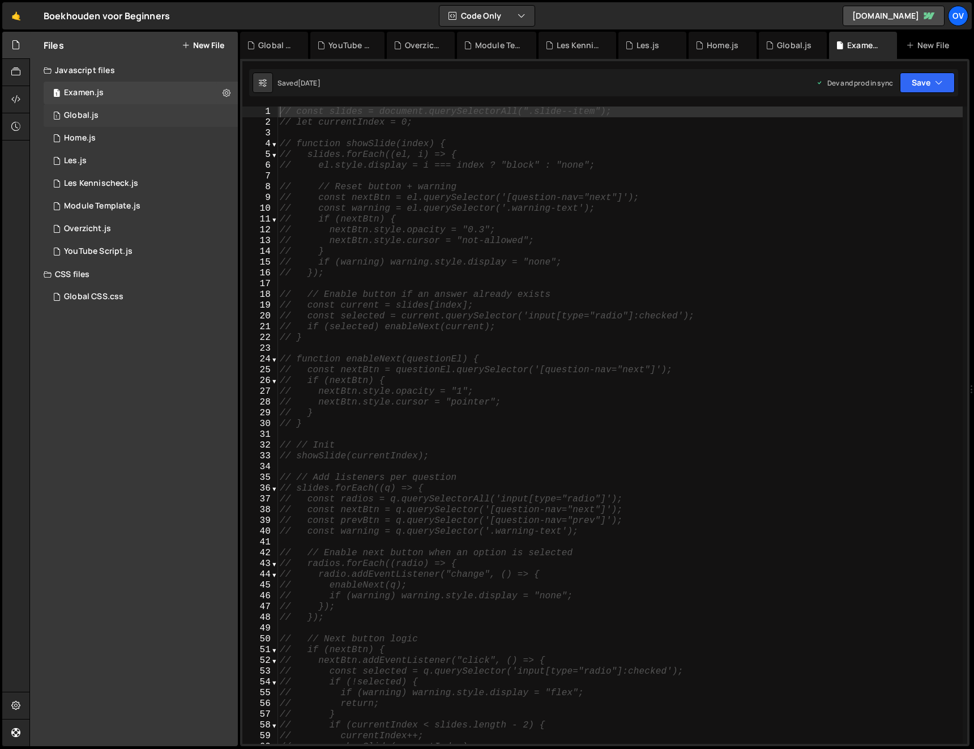
click at [114, 117] on div "1 Global.js 0" at bounding box center [141, 115] width 194 height 23
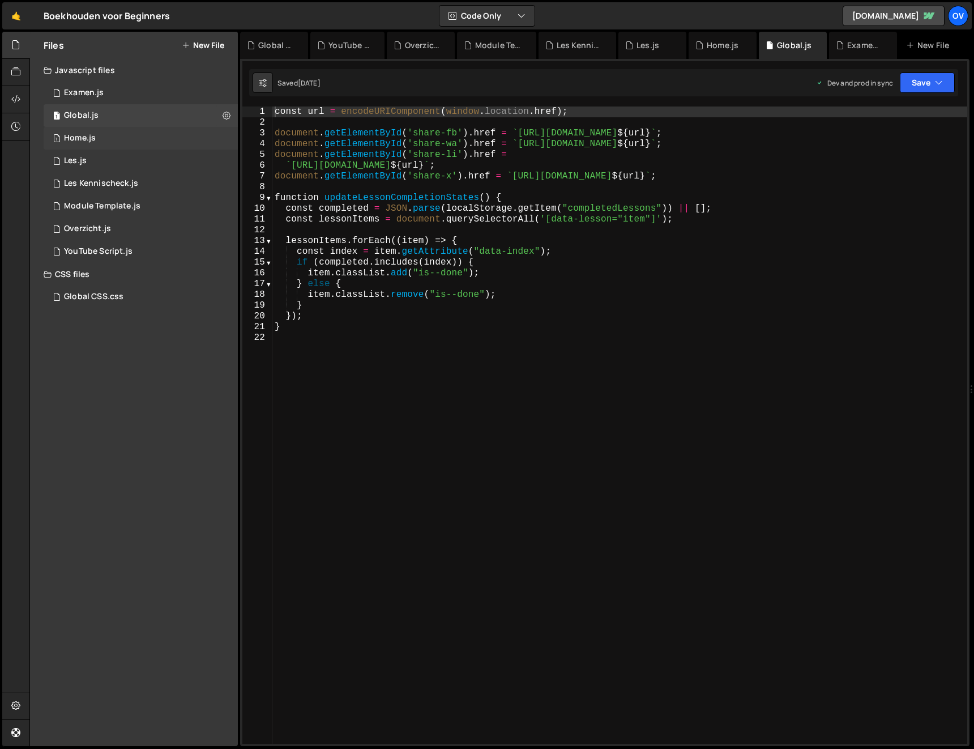
click at [120, 130] on div "1 Home.js 0" at bounding box center [141, 138] width 194 height 23
